Goal: Book appointment/travel/reservation

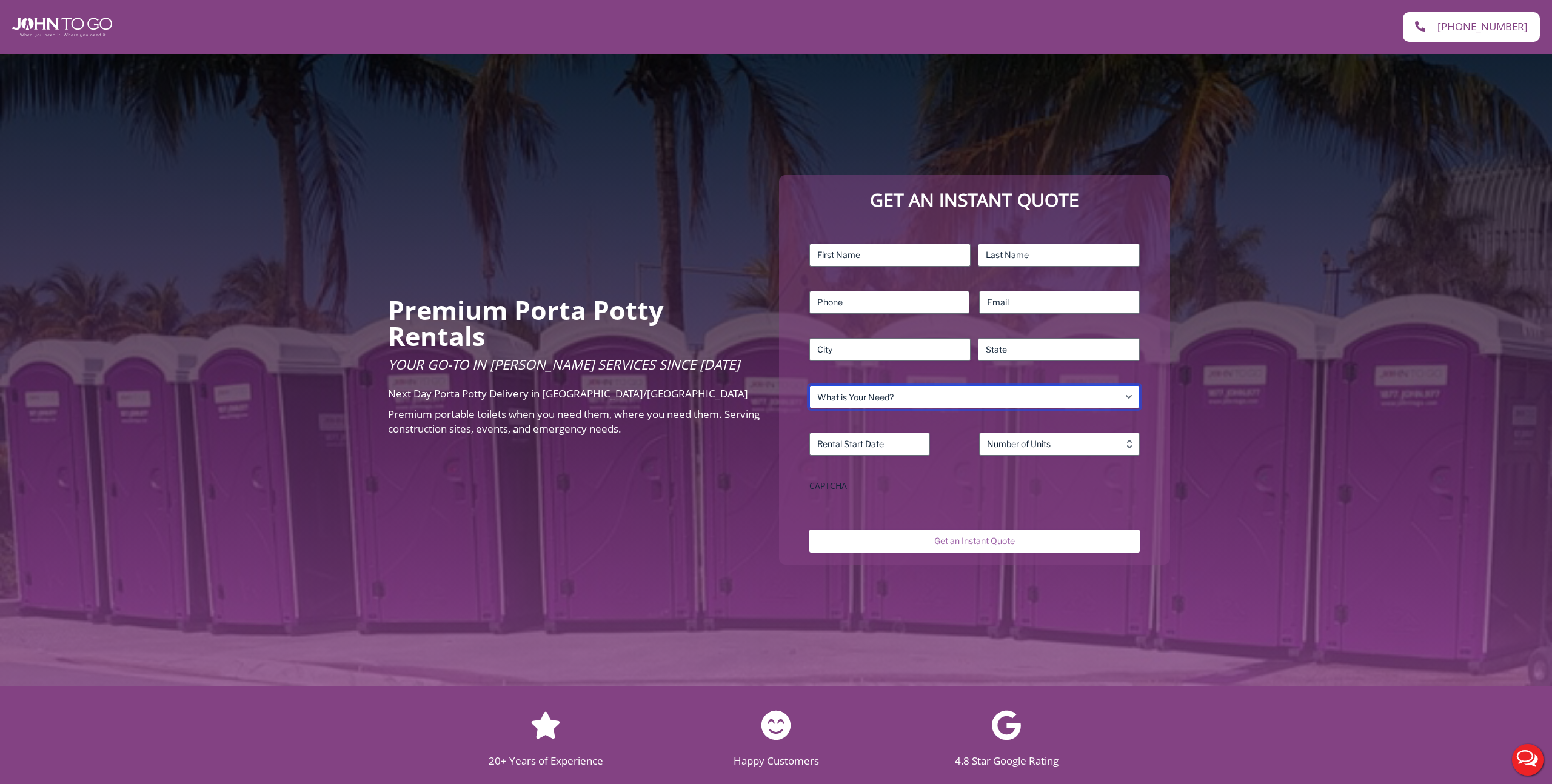
click at [864, 400] on select "What is Your Need? Business Residential Government Event" at bounding box center [975, 397] width 330 height 23
click at [810, 386] on select "What is Your Need? Business Residential Government Event" at bounding box center [975, 397] width 330 height 23
click at [841, 402] on select "What is Your Need? Business Residential Government Event" at bounding box center [975, 397] width 330 height 23
select select "Business"
click at [810, 386] on select "What is Your Need? Business Residential Government Event" at bounding box center [975, 397] width 330 height 23
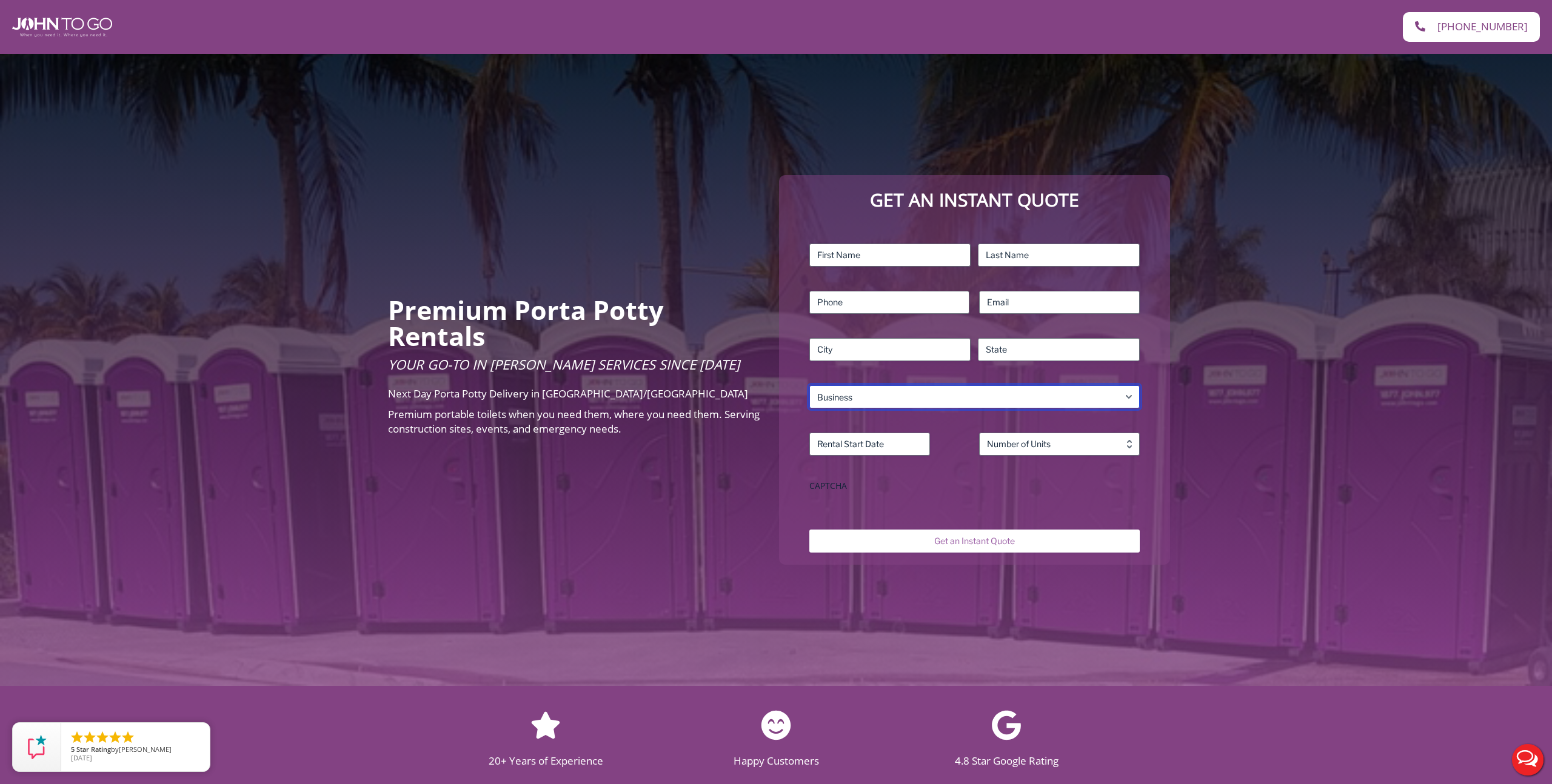
click at [852, 406] on select "What is Your Need? Business Residential Government Event" at bounding box center [975, 397] width 330 height 23
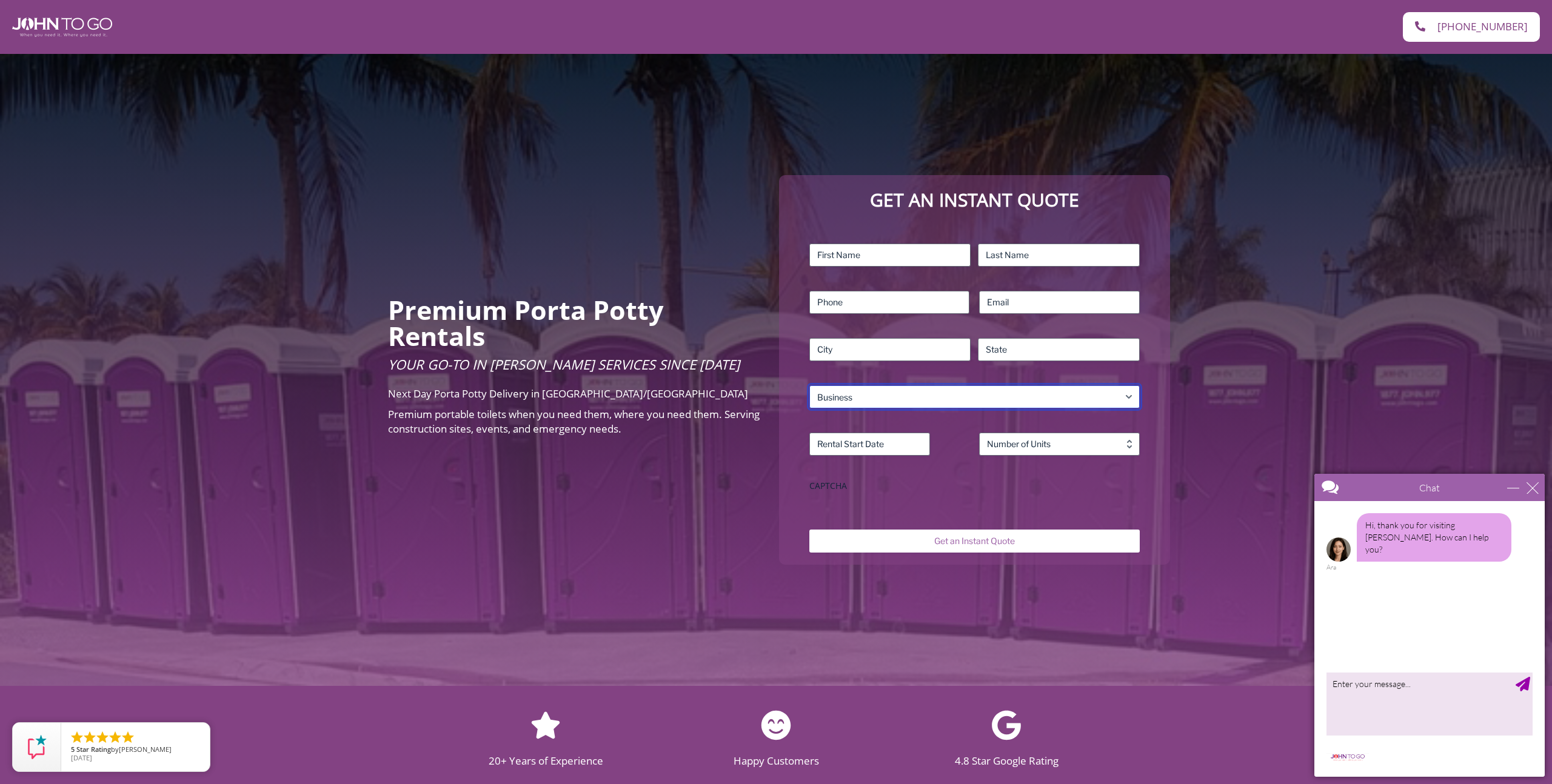
select select
click at [810, 386] on select "What is Your Need? Business Residential Government Event" at bounding box center [975, 397] width 330 height 23
click at [689, 499] on div "Premium Porta Potty Rentals Your Go-To in Porta John Services Since 2004 Next D…" at bounding box center [776, 370] width 1552 height 632
click at [1536, 491] on div "close" at bounding box center [1533, 488] width 12 height 12
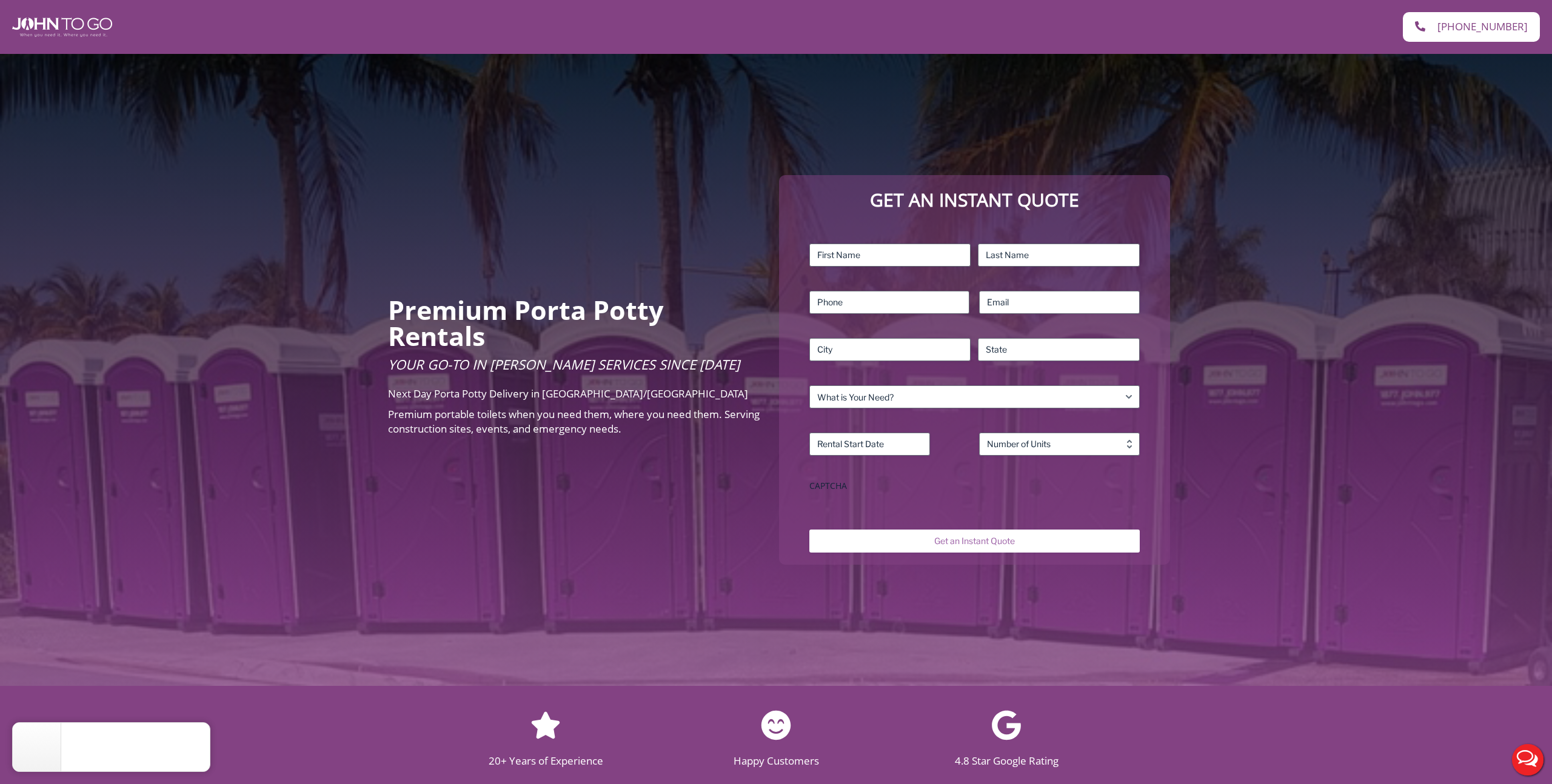
click at [455, 517] on div "Premium Porta Potty Rentals Your Go-To in Porta John Services Since 2004 Next D…" at bounding box center [776, 370] width 1552 height 632
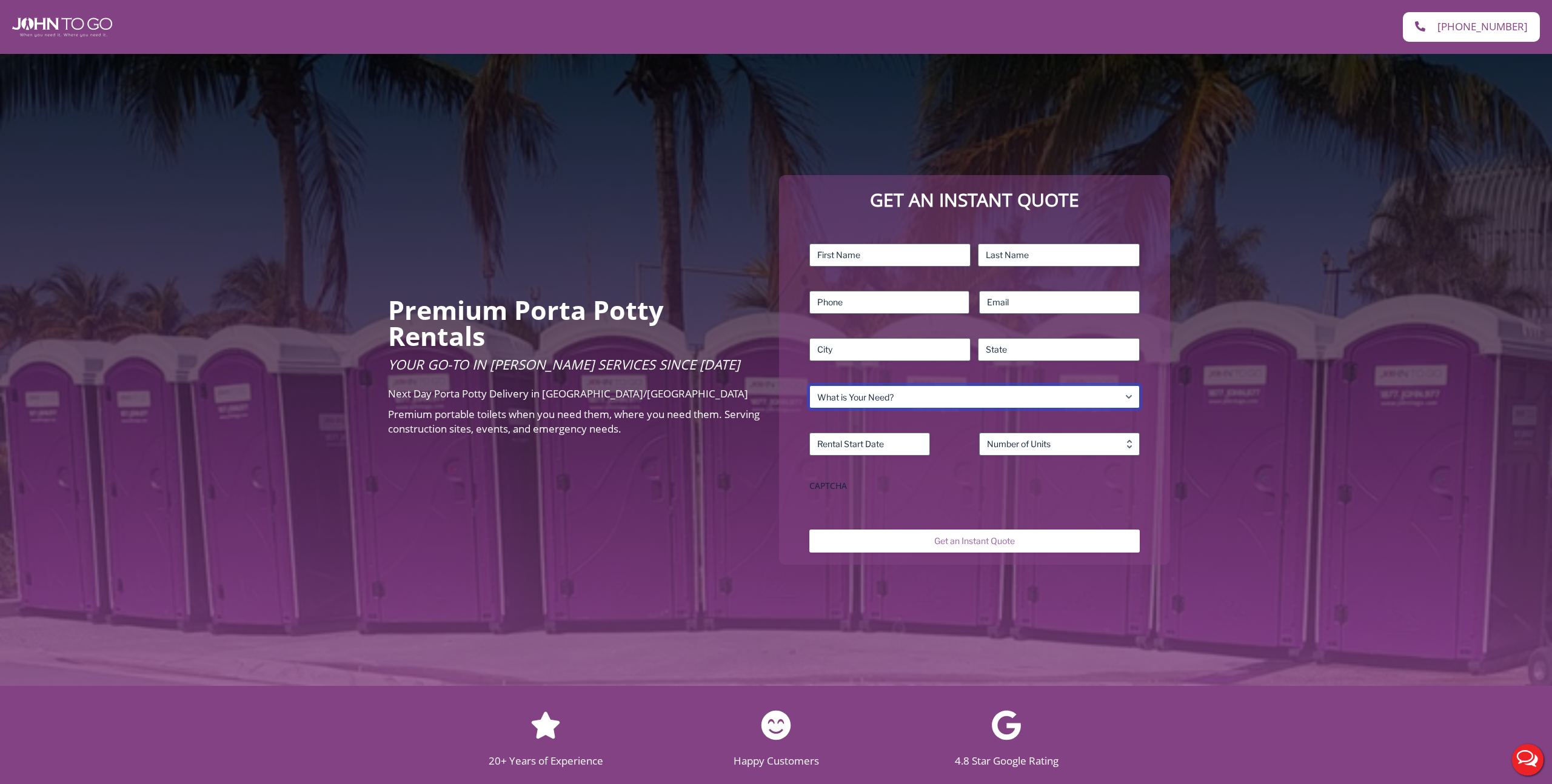
click at [955, 402] on select "What is Your Need? Business Residential Government Event" at bounding box center [975, 397] width 330 height 23
click at [810, 386] on select "What is Your Need? Business Residential Government Event" at bounding box center [975, 397] width 330 height 23
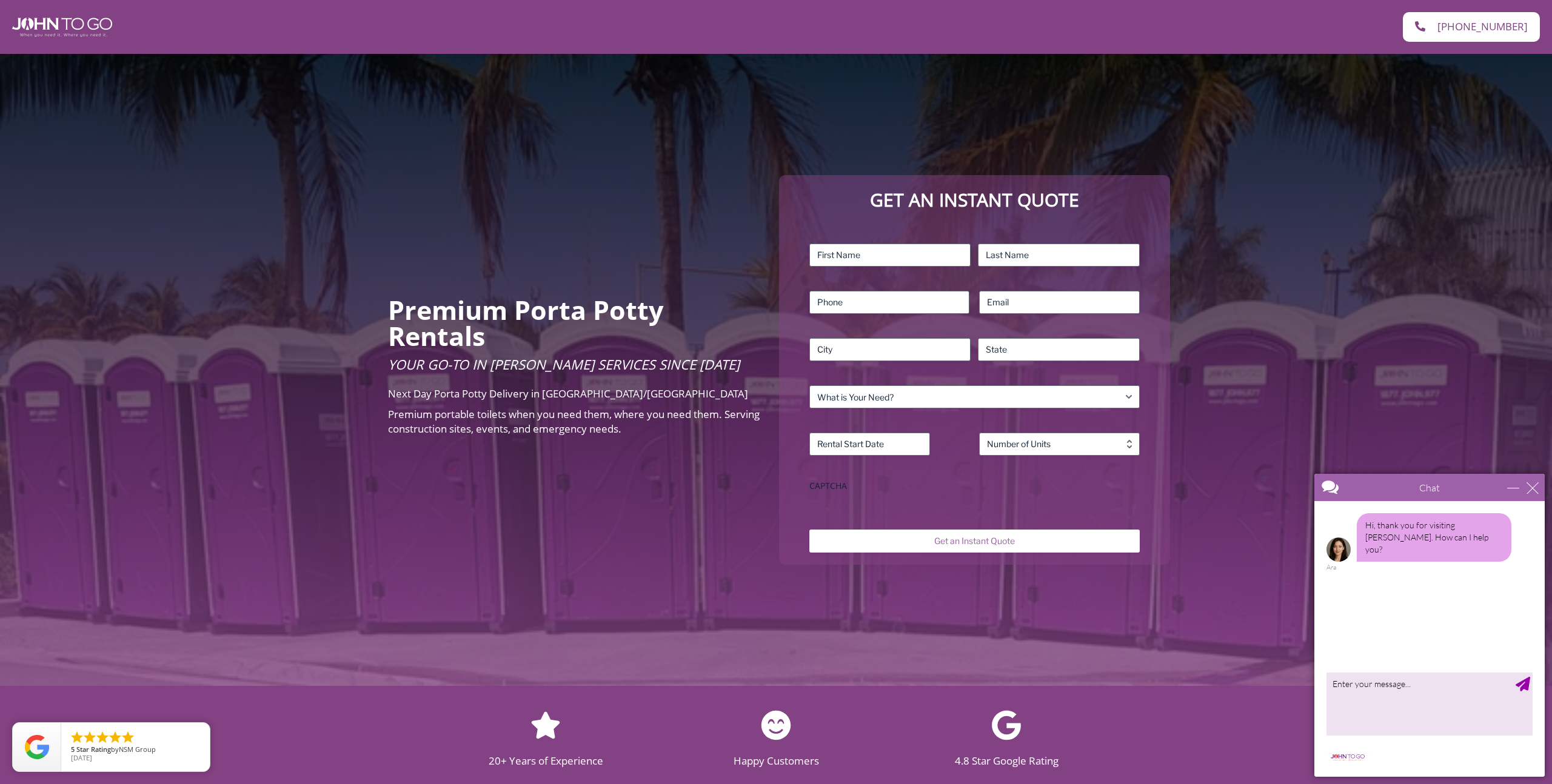
click at [316, 389] on div "Premium Porta Potty Rentals Your Go-To in Porta John Services Since 2004 Next D…" at bounding box center [776, 370] width 1552 height 632
click at [871, 392] on select "What is Your Need? Business Residential Government Event" at bounding box center [975, 397] width 330 height 23
select select "Business"
click at [810, 386] on select "What is Your Need? Business Residential Government Event" at bounding box center [975, 397] width 330 height 23
click at [852, 445] on input "Rental Start Date (Required)" at bounding box center [870, 444] width 121 height 23
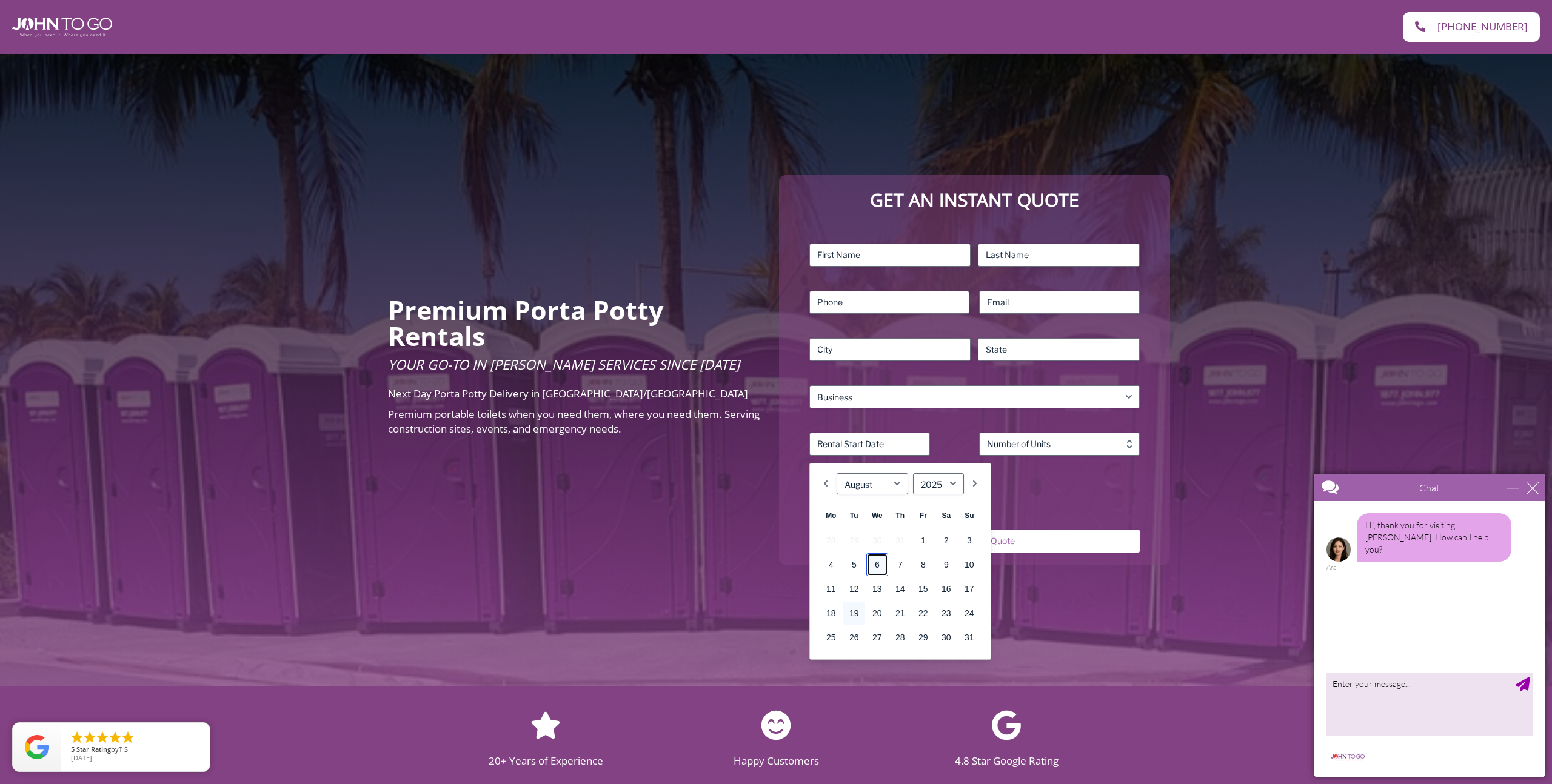
click at [872, 564] on link "6" at bounding box center [877, 565] width 22 height 23
type input "08/06/2025"
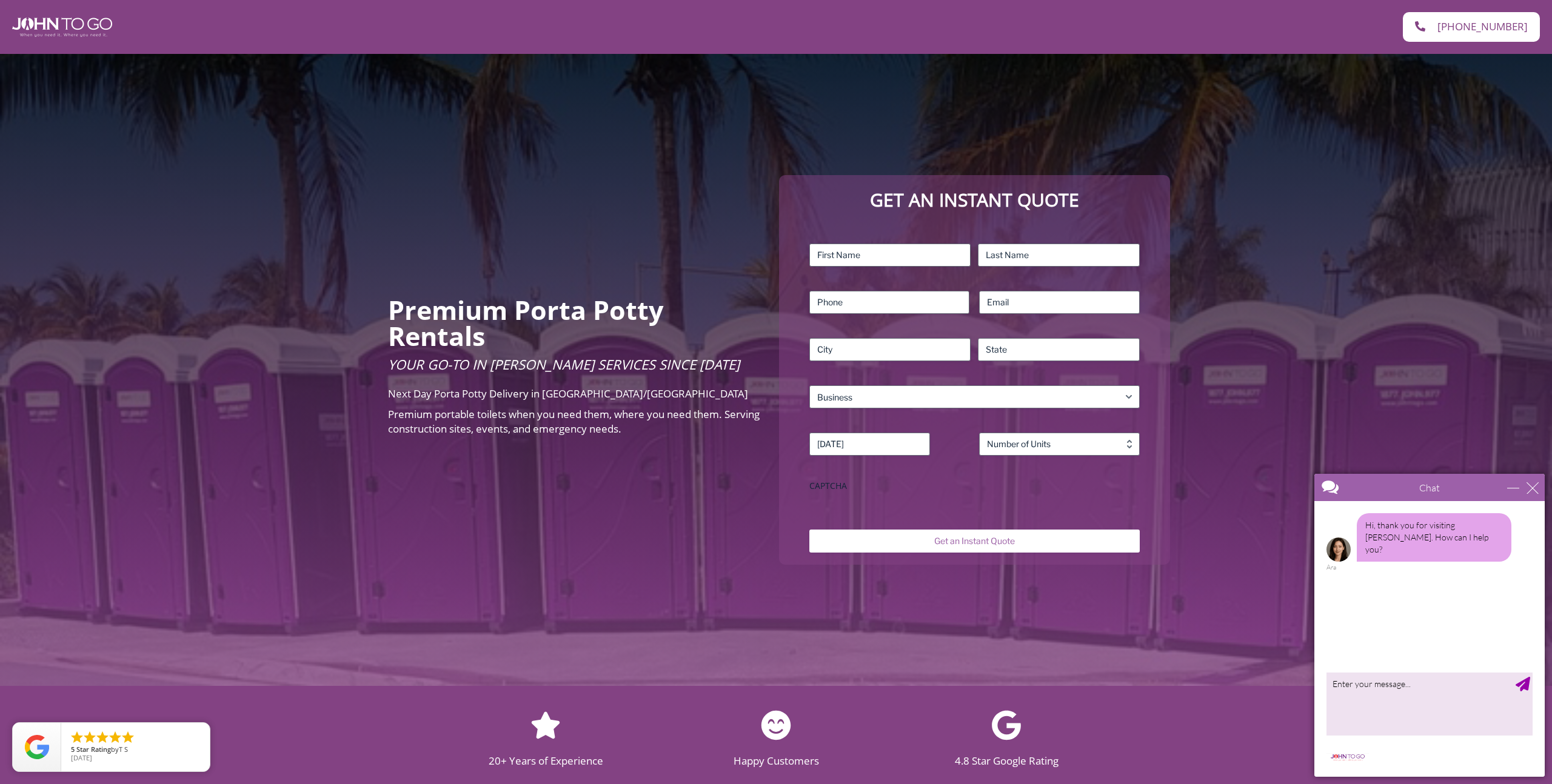
click at [775, 474] on div "Premium Porta Potty Rentals Your Go-To in Porta John Services Since 2004 Next D…" at bounding box center [776, 370] width 1552 height 632
click at [736, 479] on div "Premium Porta Potty Rentals Your Go-To in Porta John Services Since 2004 Next D…" at bounding box center [776, 370] width 1552 height 632
